Goal: Obtain resource: Obtain resource

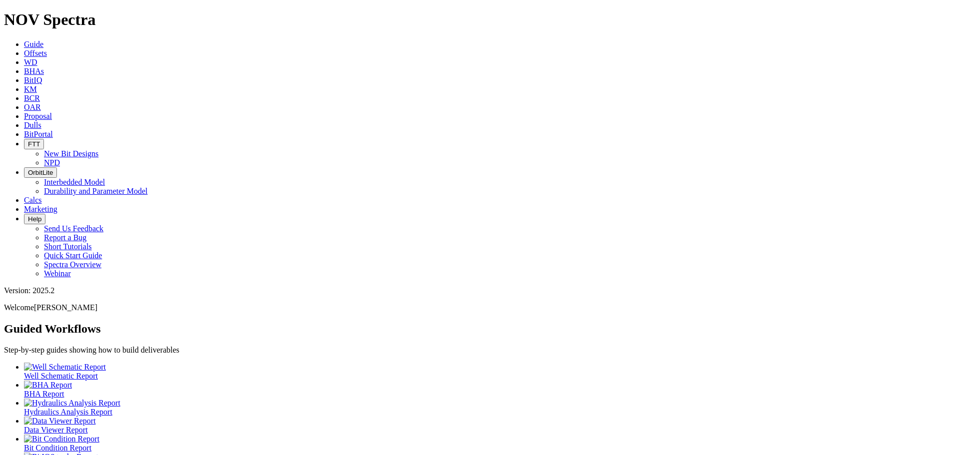
click at [47, 49] on span "Offsets" at bounding box center [35, 53] width 23 height 8
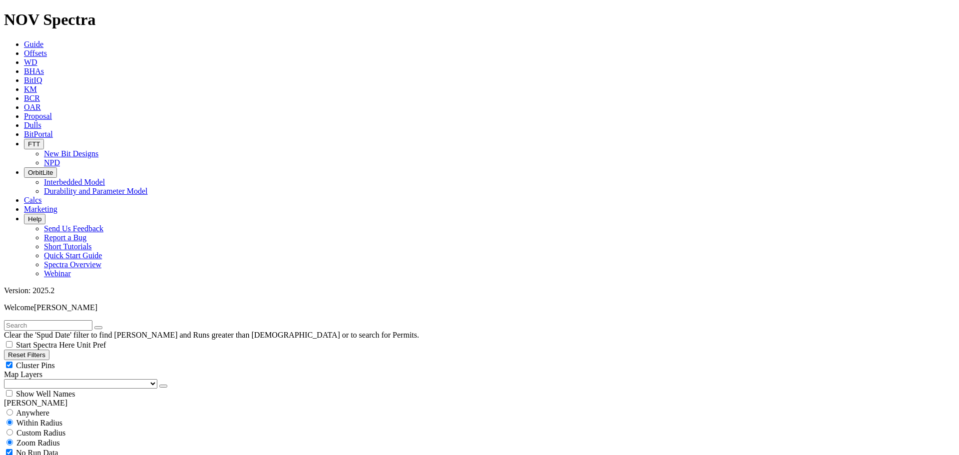
type input "[DATE]"
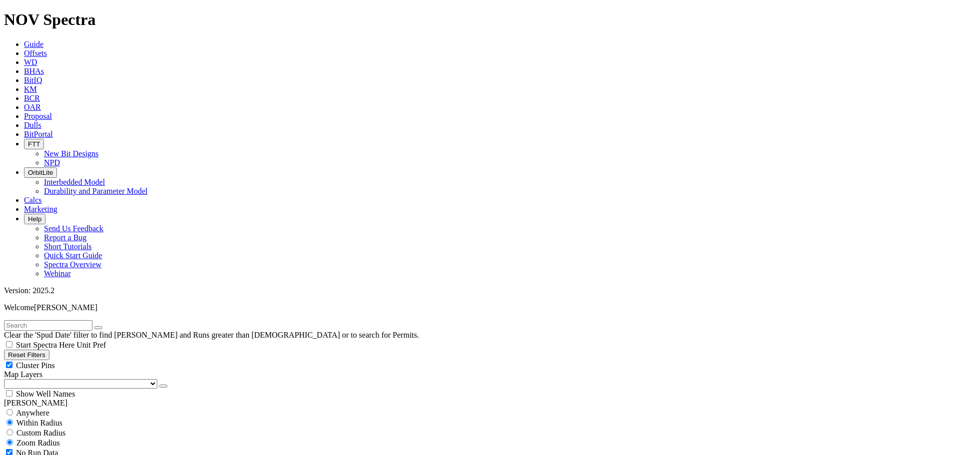
select select "7.875"
checkbox input "false"
select select "? number:7.875 ?"
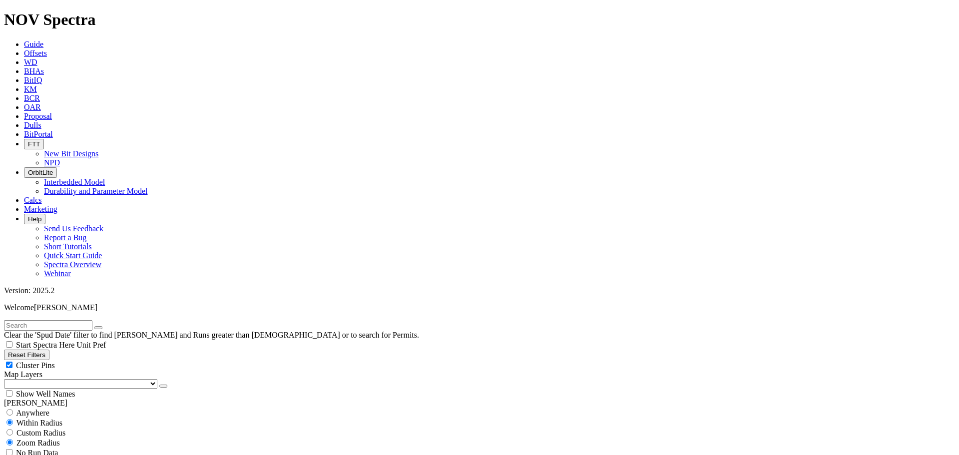
scroll to position [1395, 0]
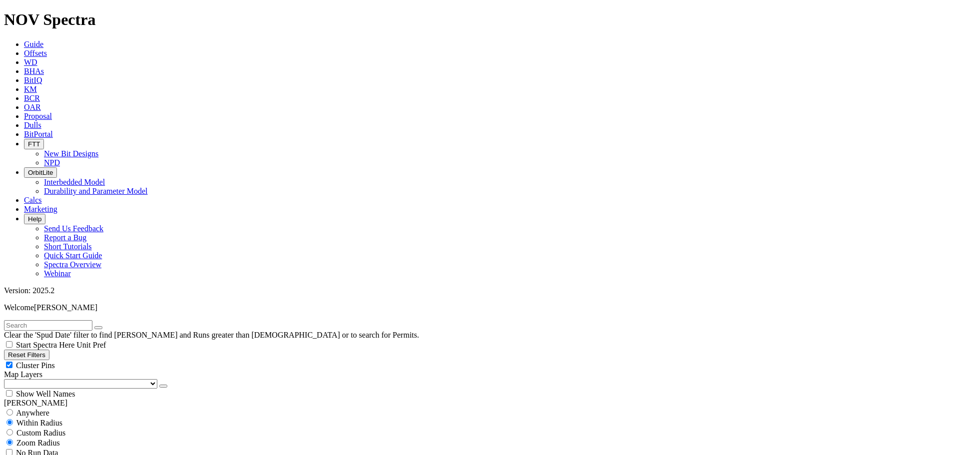
scroll to position [50, 0]
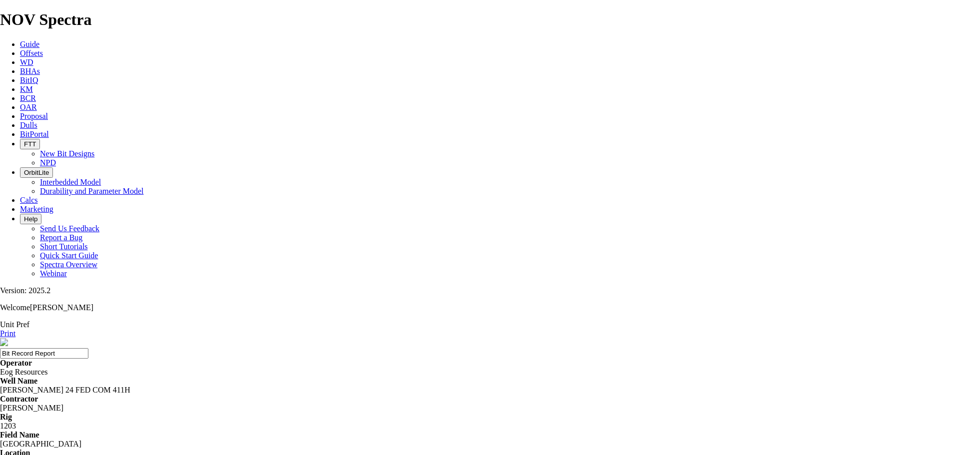
click at [88, 348] on input "Bit Record Report" at bounding box center [44, 353] width 88 height 10
click at [15, 329] on link "Print" at bounding box center [7, 333] width 15 height 8
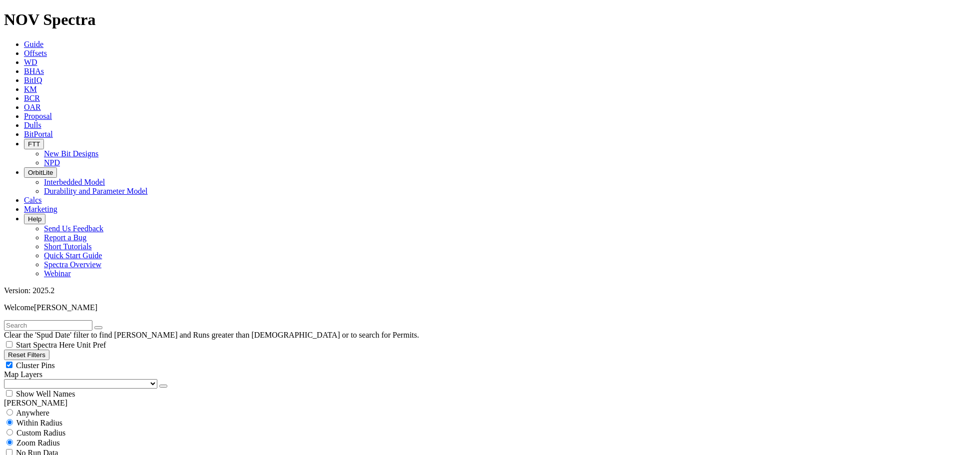
scroll to position [849, 0]
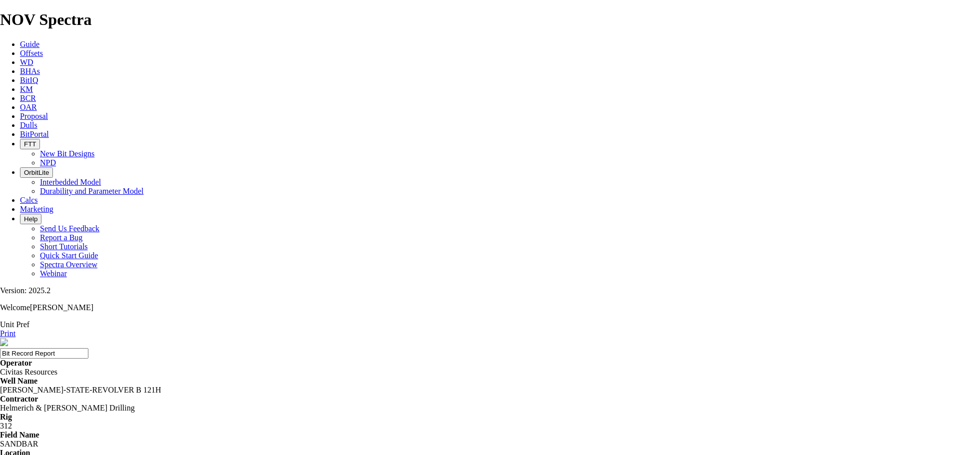
drag, startPoint x: 415, startPoint y: 120, endPoint x: 407, endPoint y: 119, distance: 8.1
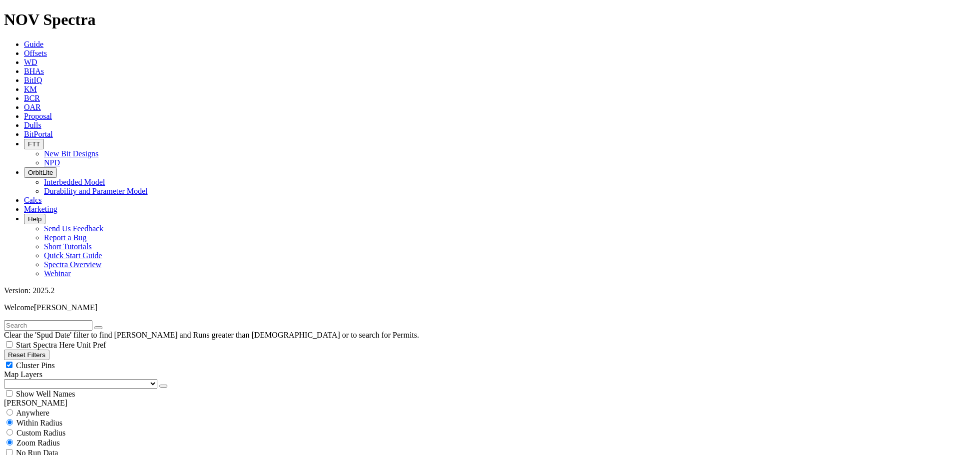
scroll to position [1195, 0]
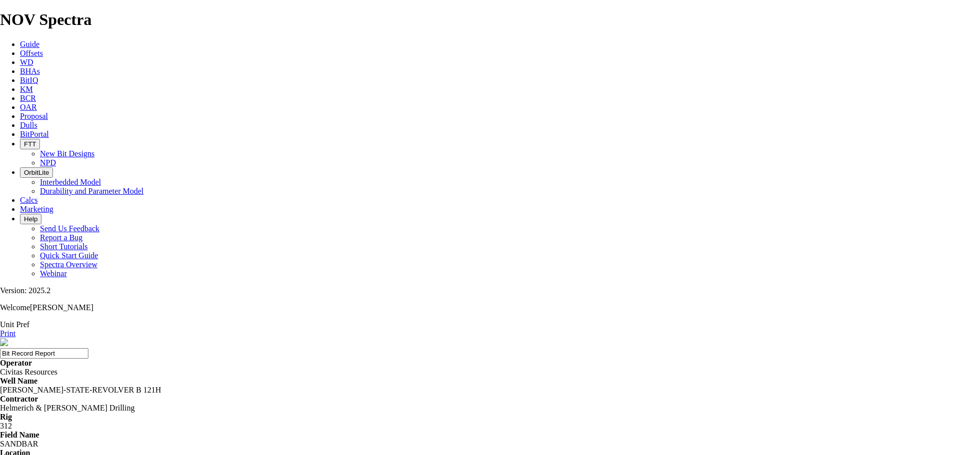
drag, startPoint x: 287, startPoint y: 151, endPoint x: 280, endPoint y: 153, distance: 7.0
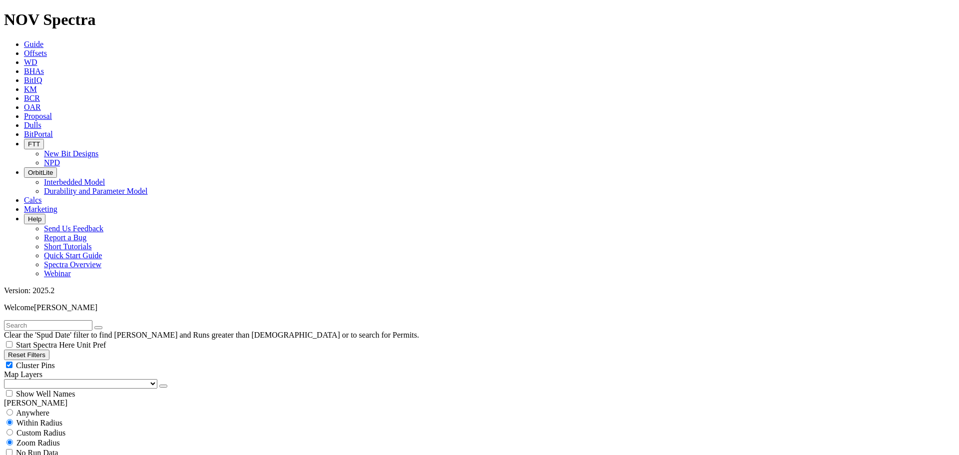
scroll to position [300, 0]
select select
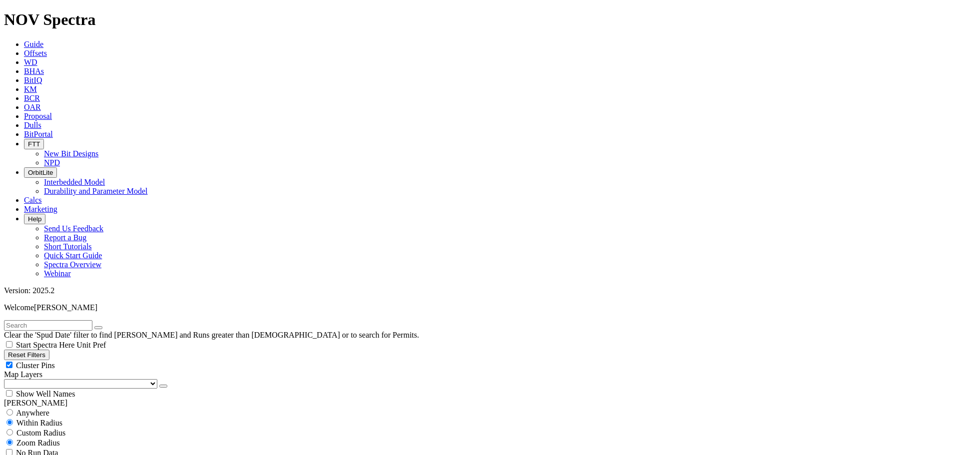
scroll to position [2711, 0]
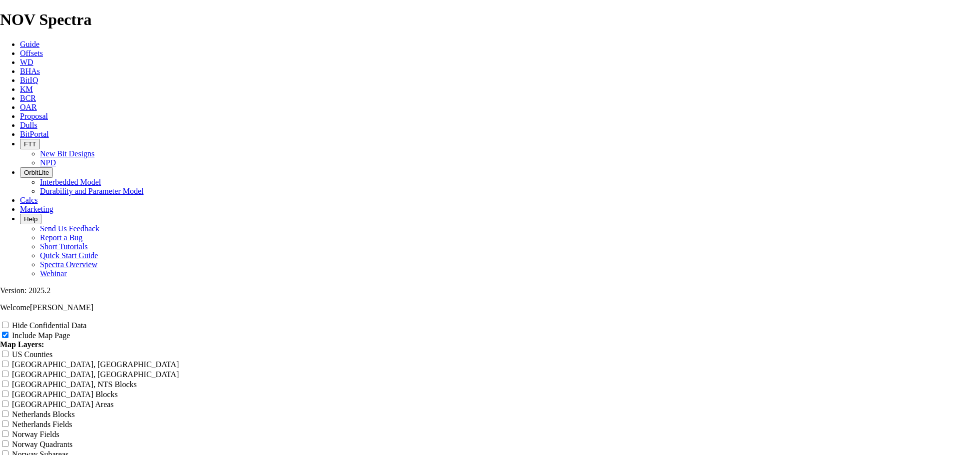
click at [862, 320] on div "Hide Confidential Data" at bounding box center [479, 325] width 959 height 10
click at [12, 321] on span at bounding box center [6, 325] width 12 height 8
click at [8, 322] on input "Hide Confidential Data" at bounding box center [5, 325] width 6 height 6
checkbox input "true"
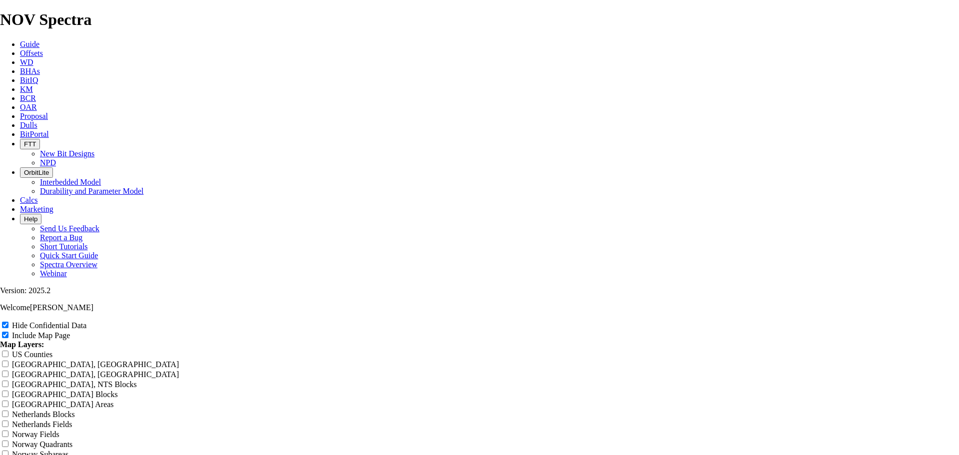
drag, startPoint x: 390, startPoint y: 70, endPoint x: 434, endPoint y: 70, distance: 44.9
type input "0 Offset Analysis Report"
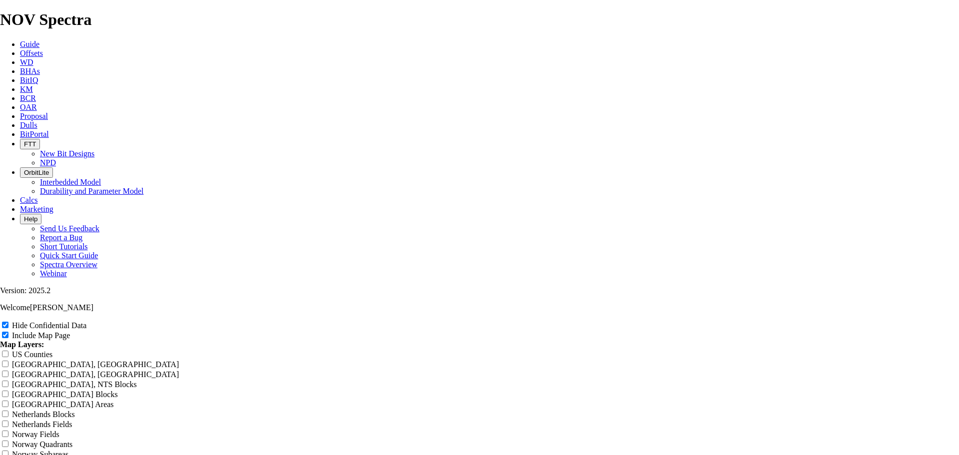
type input "0 Offset Analysis Report"
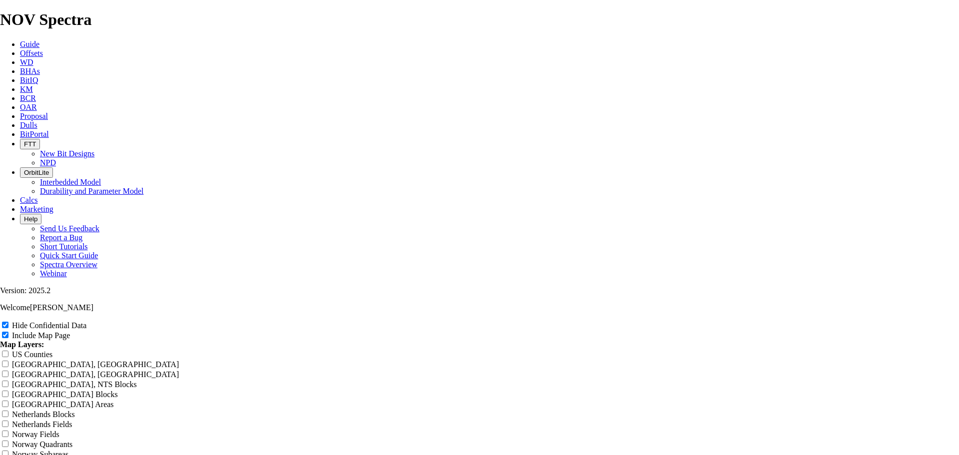
type input "07 Offset Analysis Report"
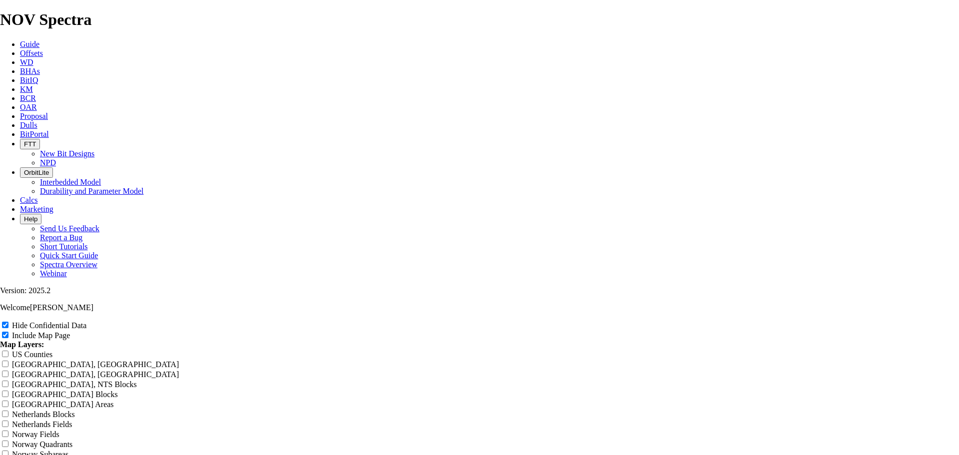
type input "07 Offset Analysis Report"
type input "077 Offset Analysis Report"
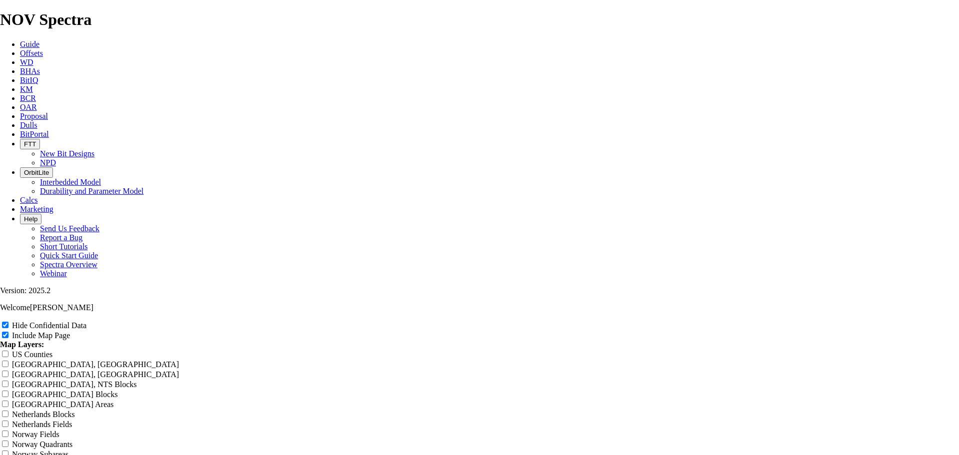
type input "077 Offset Analysis Report"
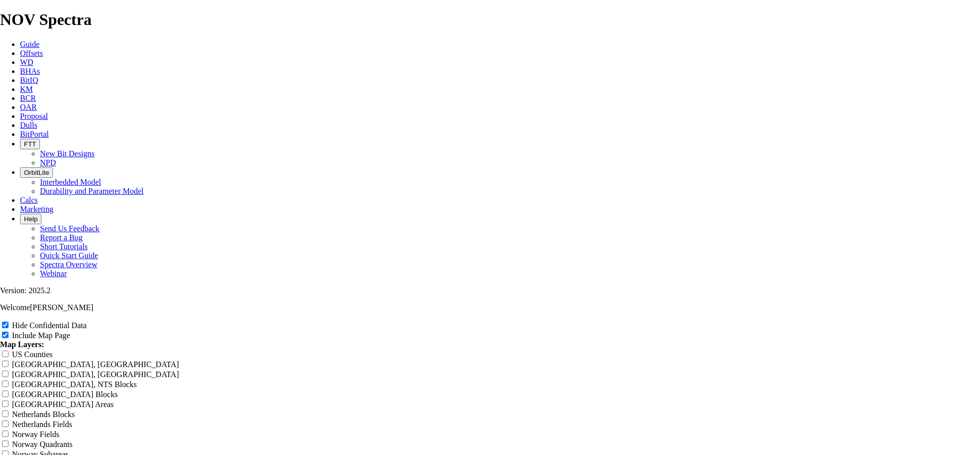
type input "077 Offset Analysis Report"
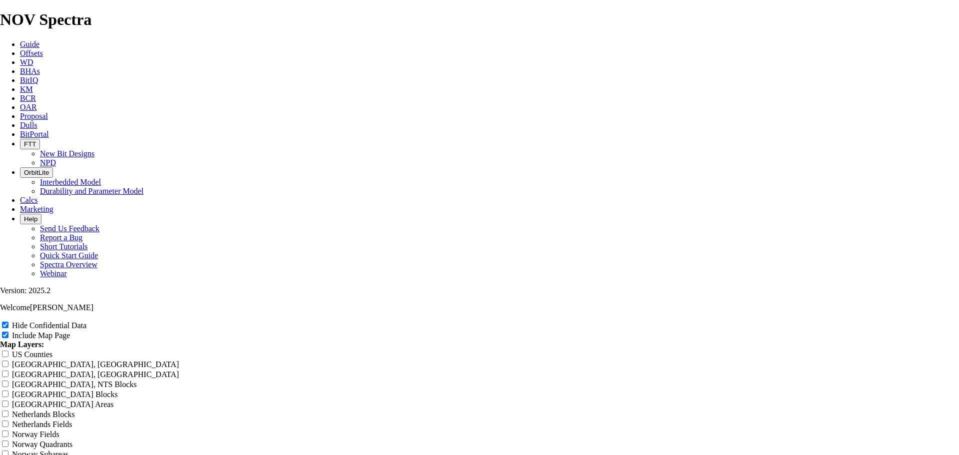
type input "077 Offset Analysis Report"
type input "077 T Offset Analysis Report"
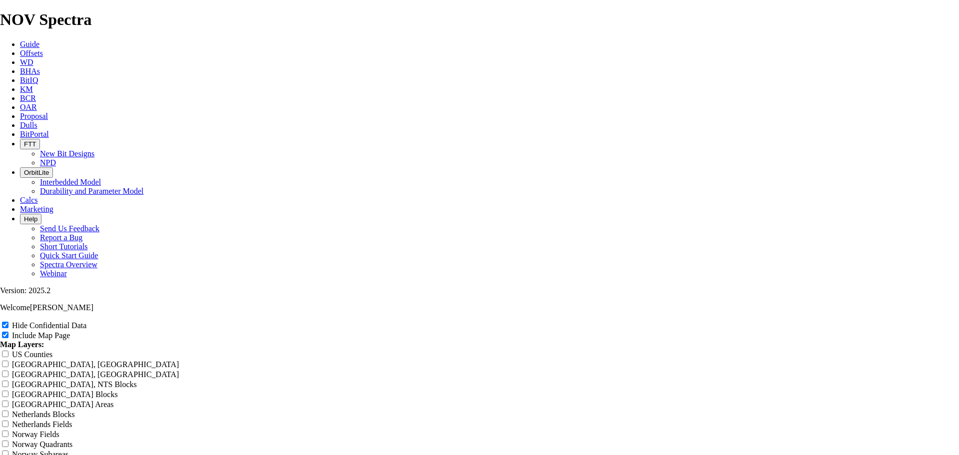
type input "077 T Offset Analysis Report"
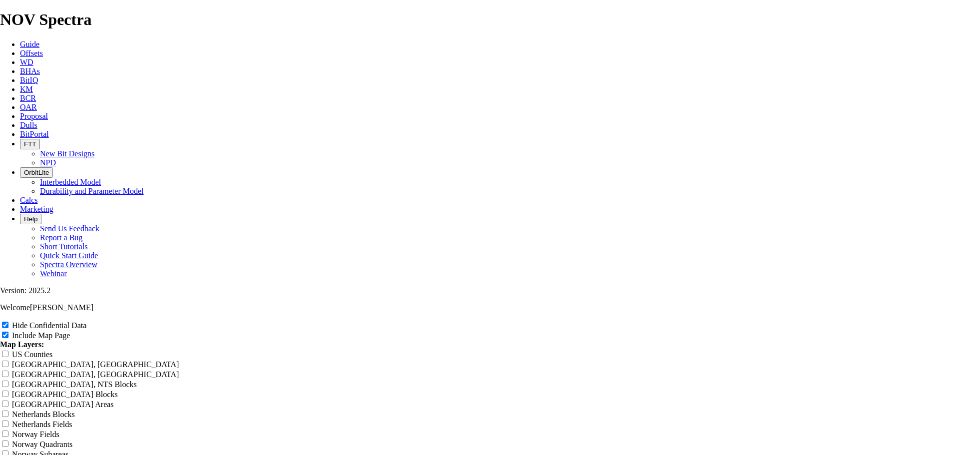
type input "077 T Offset Analysis Report"
type input "077 TK Offset Analysis Report"
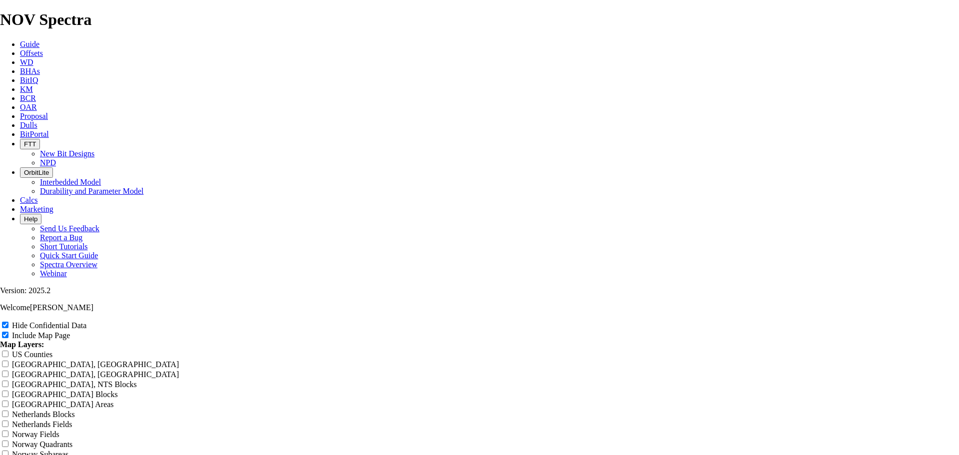
type input "077 TK Offset Analysis Report"
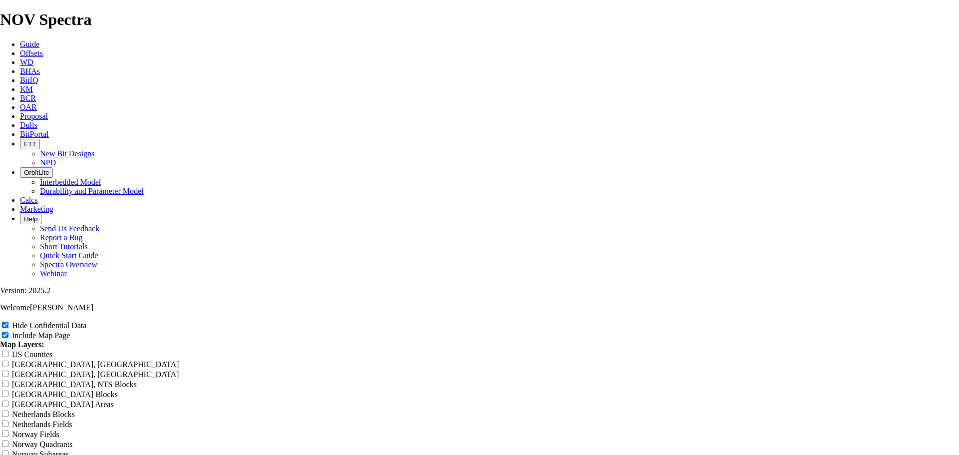
type input "077 TKE Offset Analysis Report"
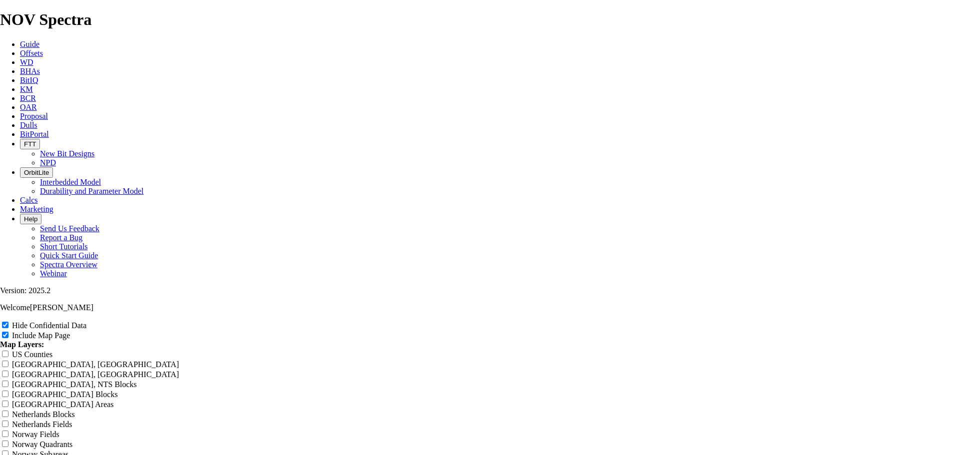
type input "077 TKE Offset Analysis Report"
type input "077 TKE6 Offset Analysis Report"
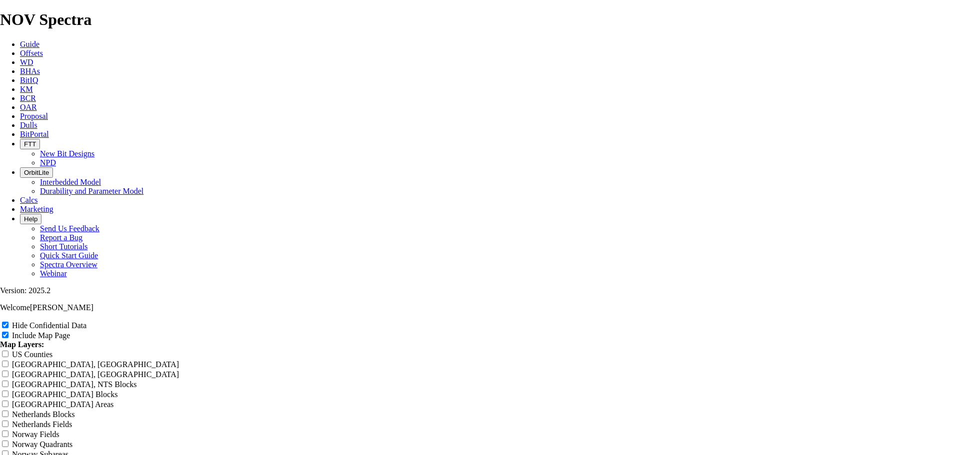
type input "077 TKE6 Offset Analysis Report"
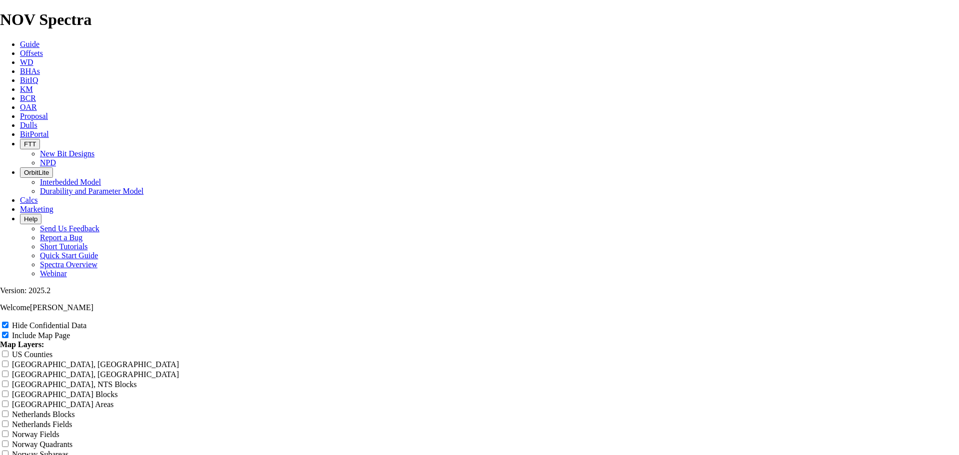
type input "077 TKE6 Offset Analysis Report"
type input "077 TKE63 Offset Analysis Report"
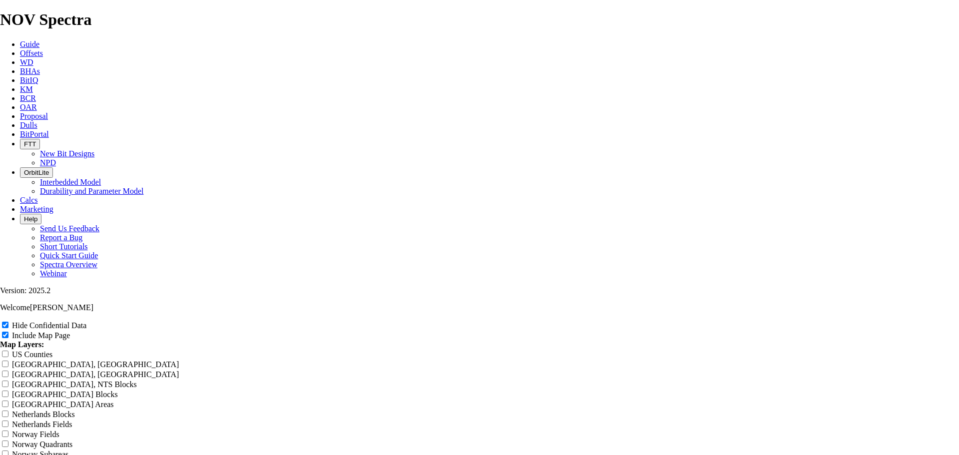
type input "077 TKE63 Offset Analysis Report"
type input "077 TKE63- Offset Analysis Report"
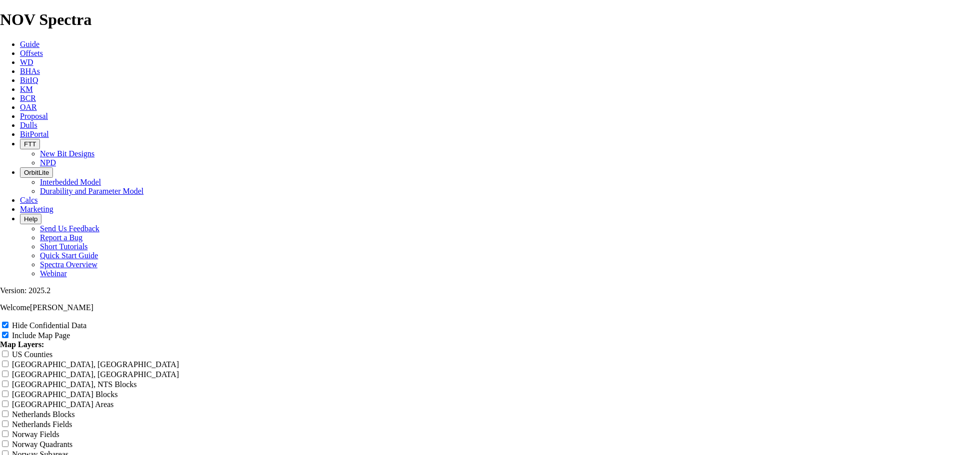
type input "077 TKE63- Offset Analysis Report"
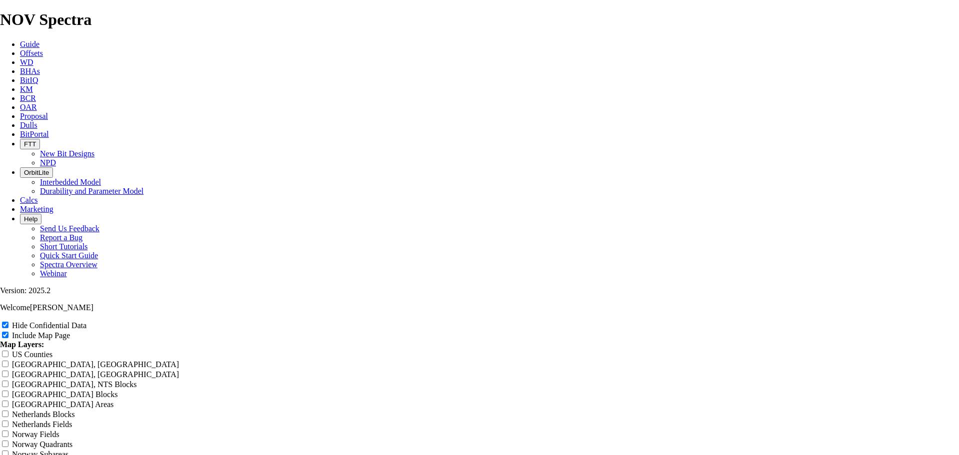
type input "077 TKE63- Offset Analysis Report"
type input "077 TKE63-R Offset Analysis Report"
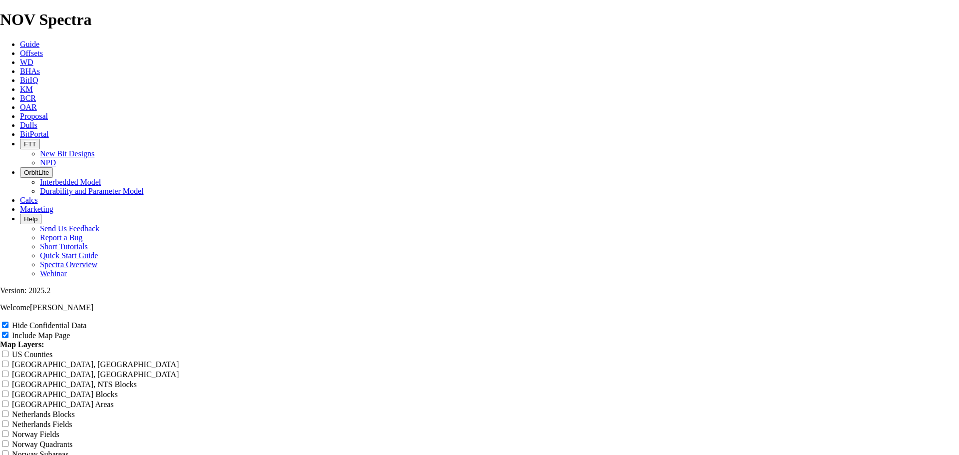
type input "077 TKE63-R Offset Analysis Report"
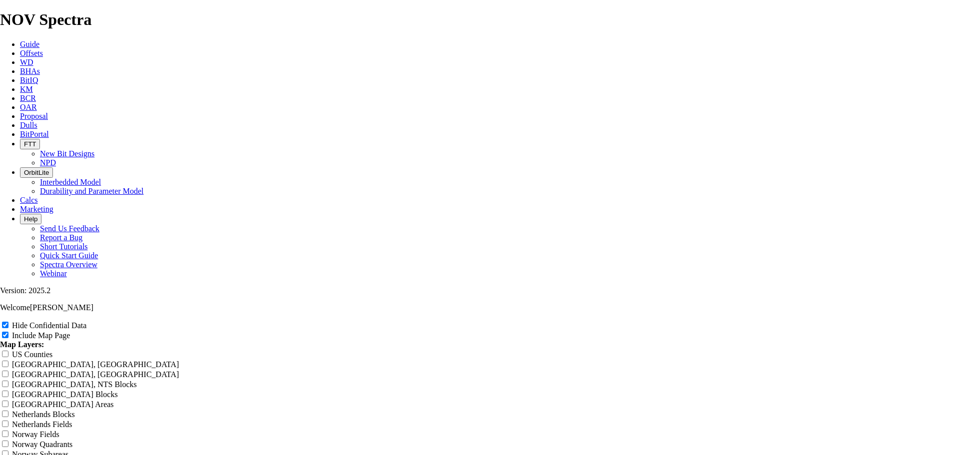
type input "077 TKE63-R1 Offset Analysis Report"
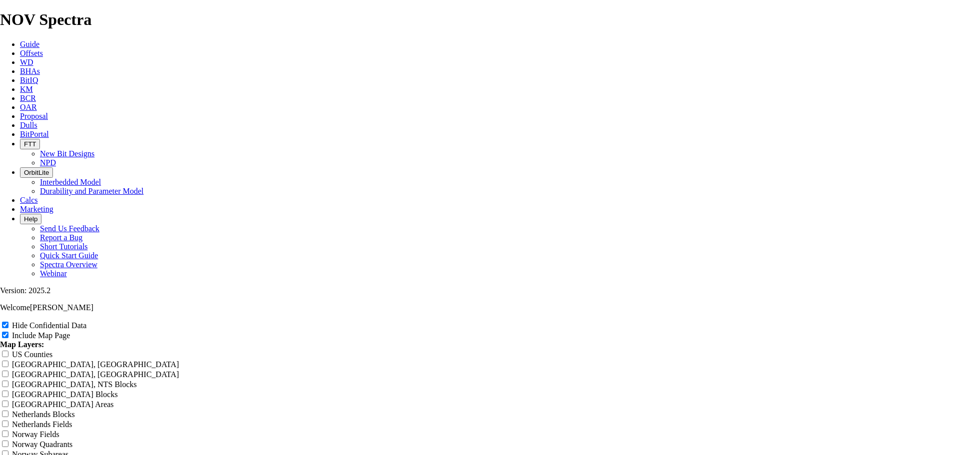
type input "077 TKE63-R1 Offset Analysis Report"
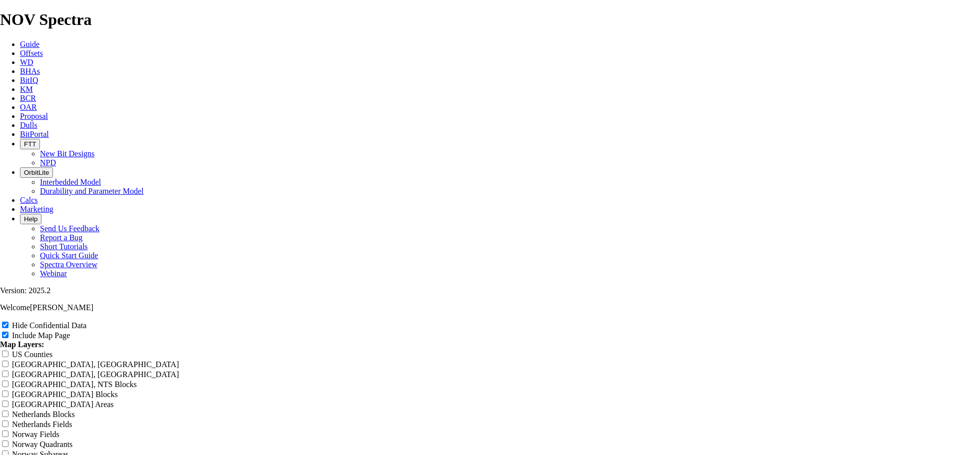
type input "077 TKE63-R1 Offset Analysis Report"
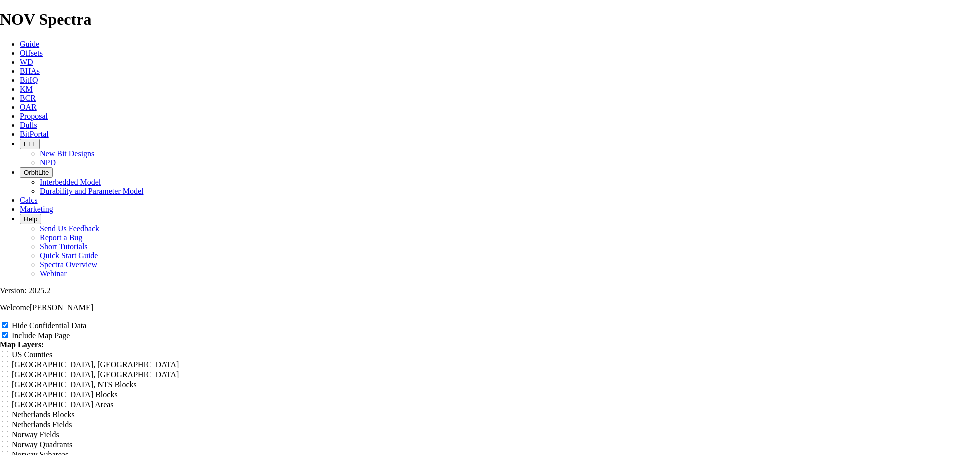
type input "077 TKE63-R1 Offset Analysis Report"
type input "077 TKE63-R1 - Offset Analysis Report"
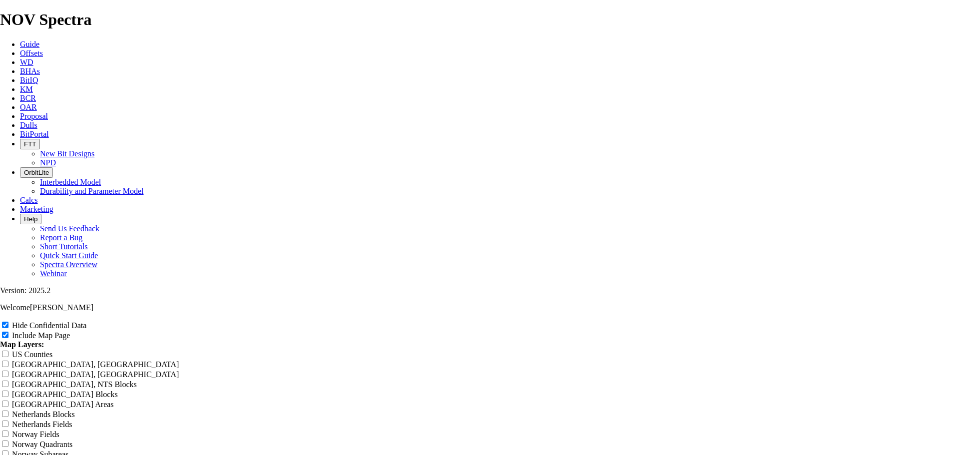
type input "077 TKE63-R1 - Offset Analysis Report"
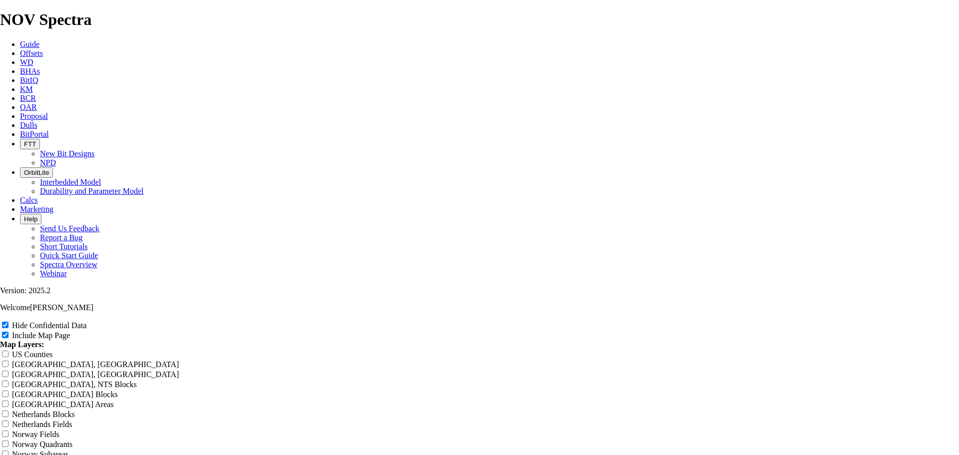
type input "077 TKE63-R1 - Offset Analysis Report"
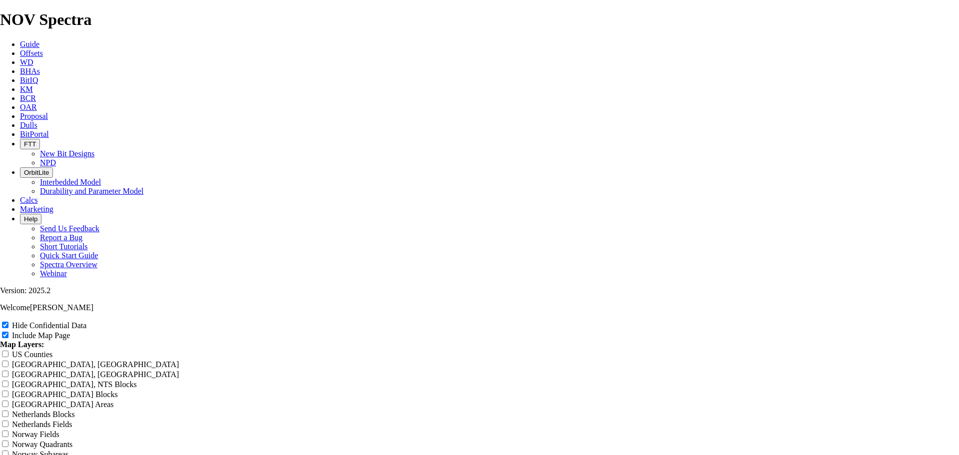
type input "077 TKE63-R1 - Offset Analysis Report"
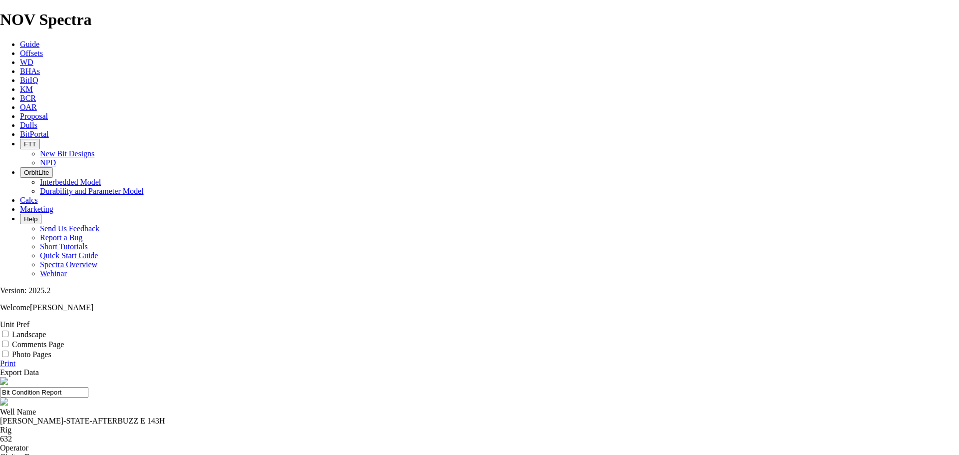
click at [15, 359] on link "Print" at bounding box center [7, 363] width 15 height 8
drag, startPoint x: 450, startPoint y: 85, endPoint x: 453, endPoint y: 78, distance: 7.6
